Goal: Find specific page/section: Find specific page/section

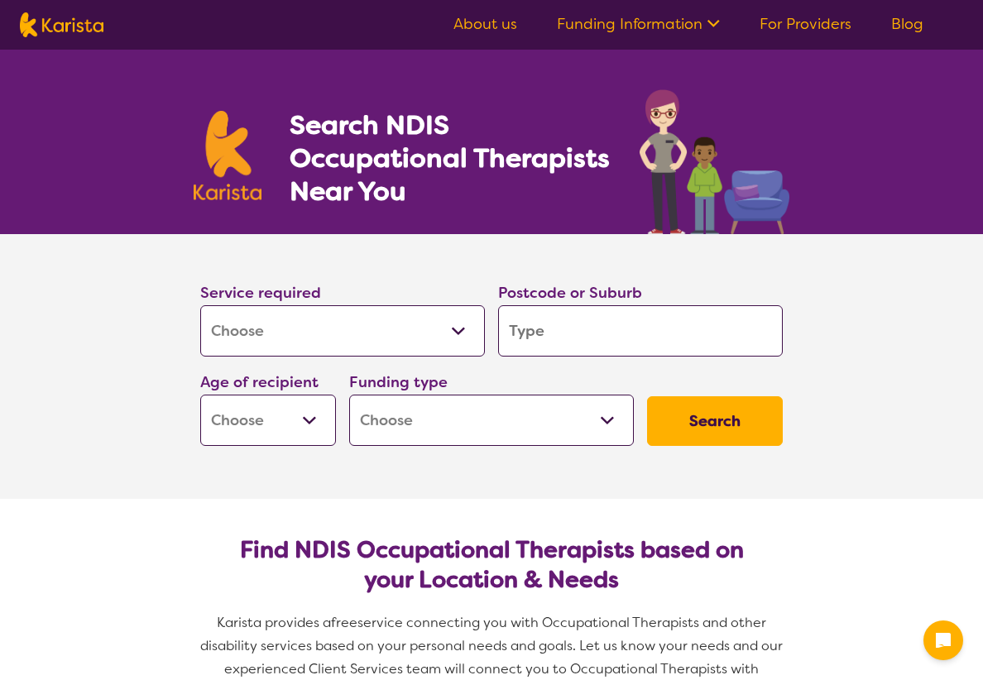
select select "[MEDICAL_DATA]"
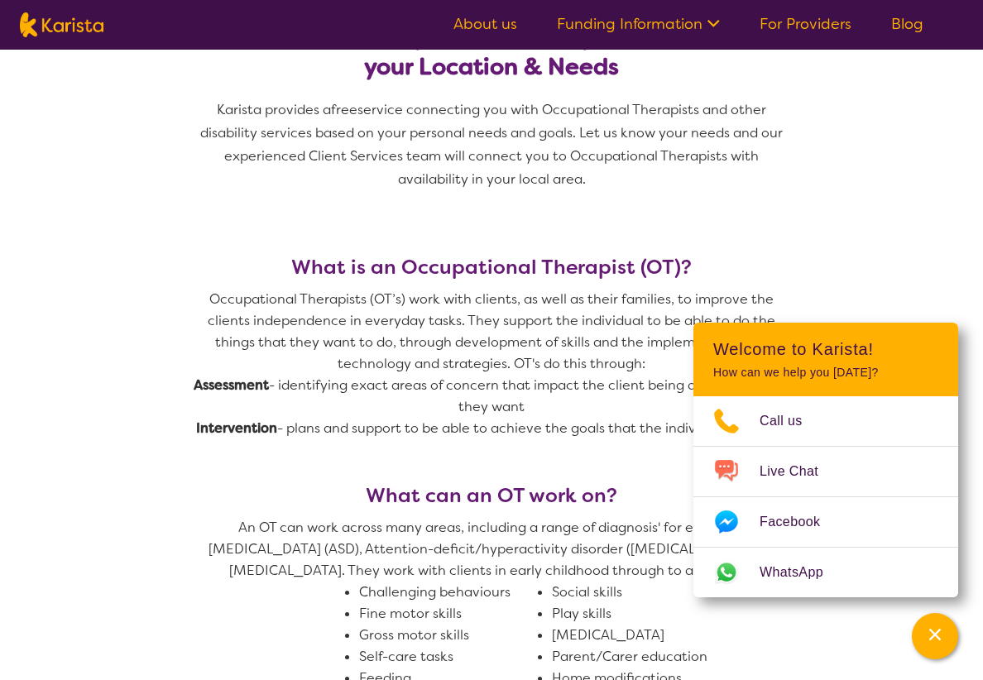
scroll to position [504, 0]
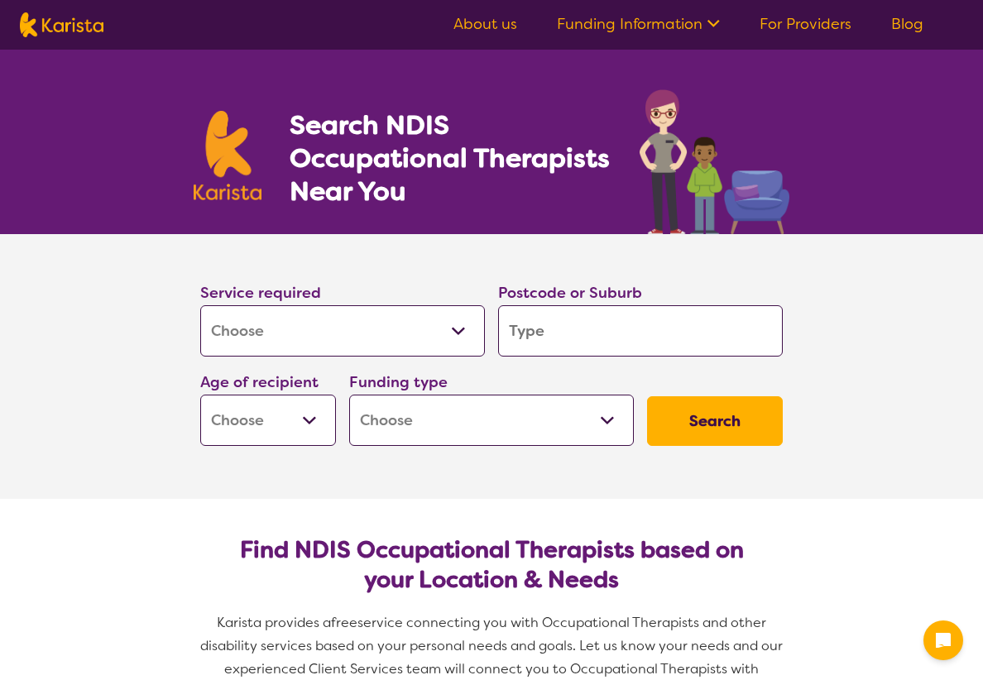
select select "[MEDICAL_DATA]"
